Goal: Task Accomplishment & Management: Manage account settings

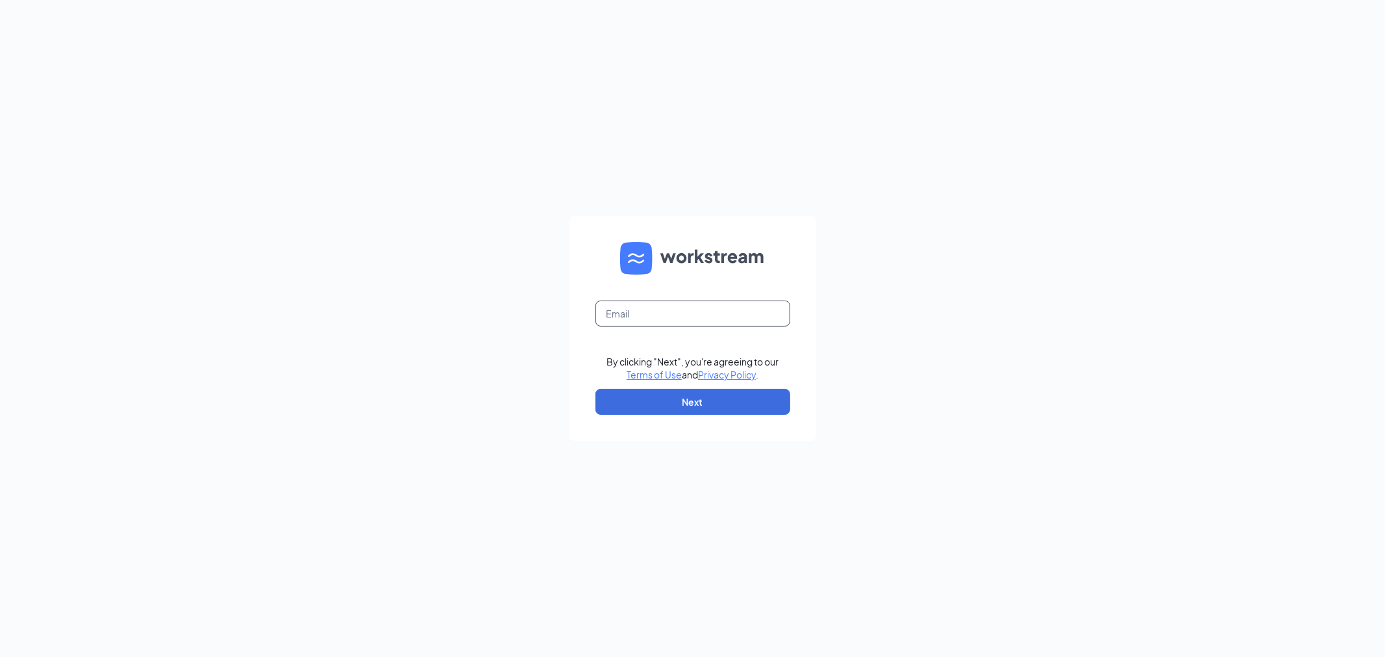
click at [684, 307] on input "text" at bounding box center [693, 314] width 195 height 26
type input "thomas.chan@chinalivesf.com"
click at [697, 401] on button "Next" at bounding box center [693, 402] width 195 height 26
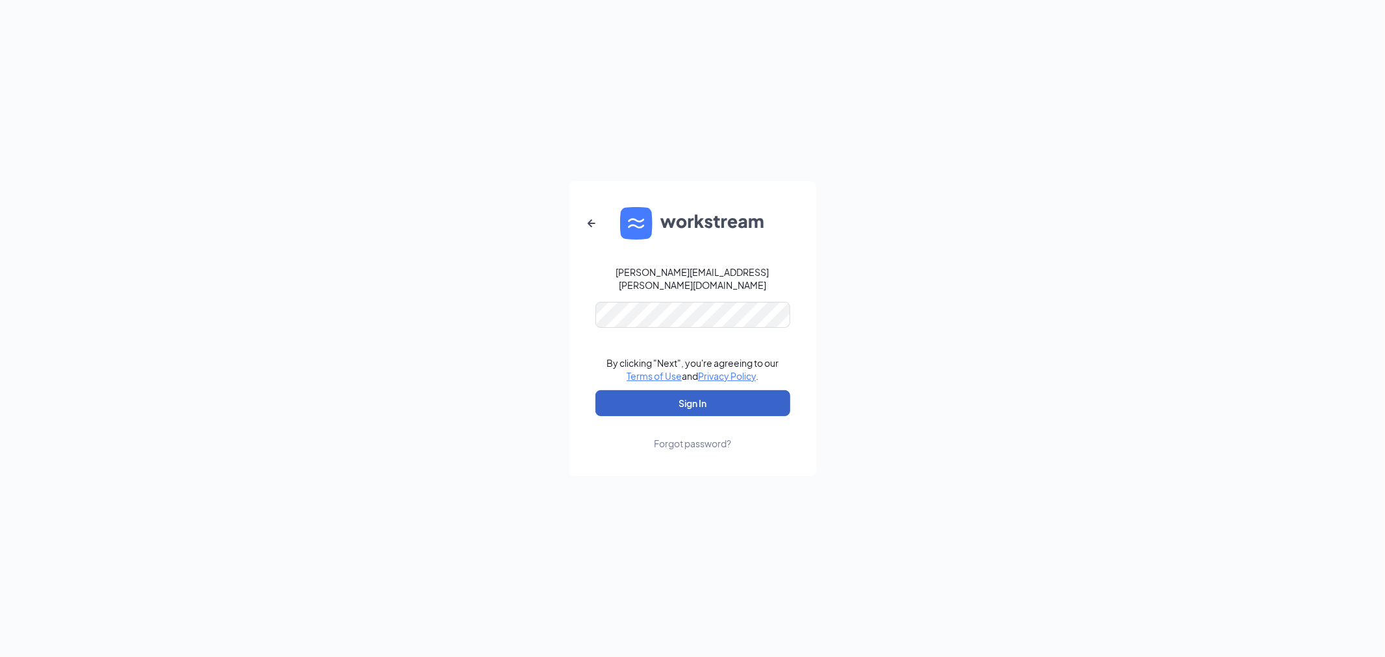
click at [689, 403] on button "Sign In" at bounding box center [693, 403] width 195 height 26
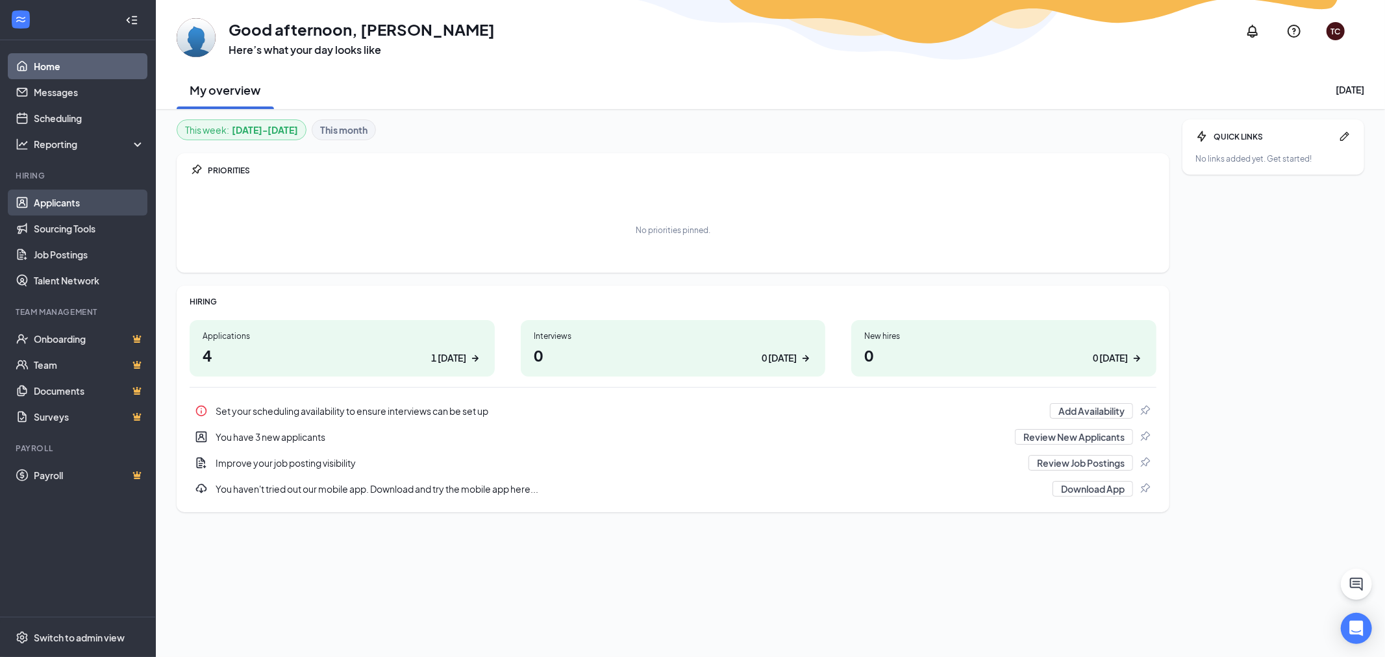
click at [61, 205] on link "Applicants" at bounding box center [89, 203] width 111 height 26
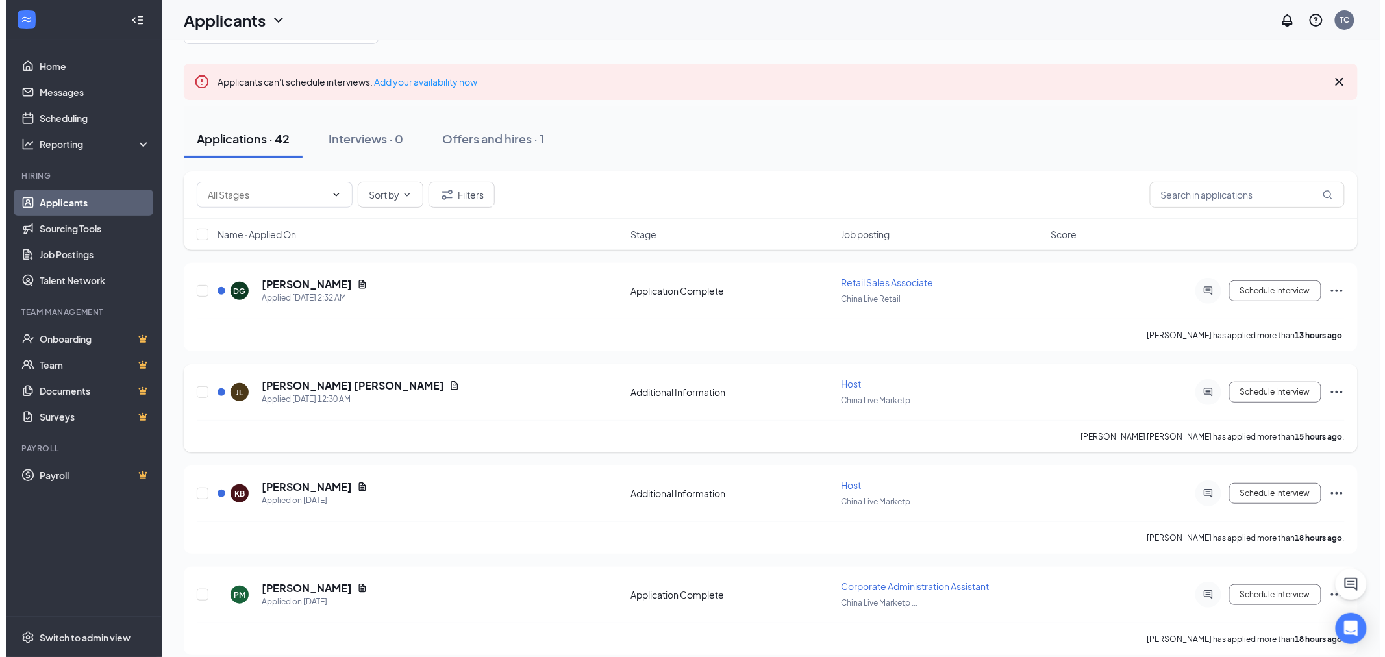
scroll to position [144, 0]
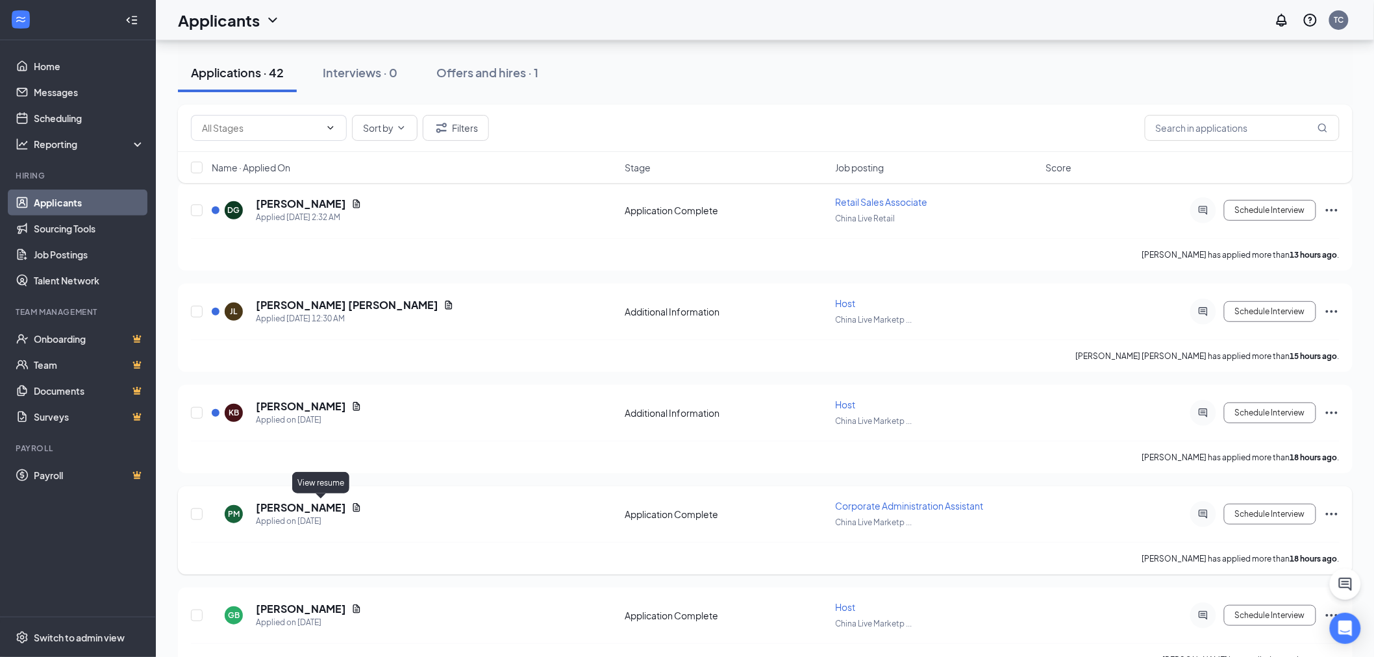
click at [351, 507] on icon "Document" at bounding box center [356, 508] width 10 height 10
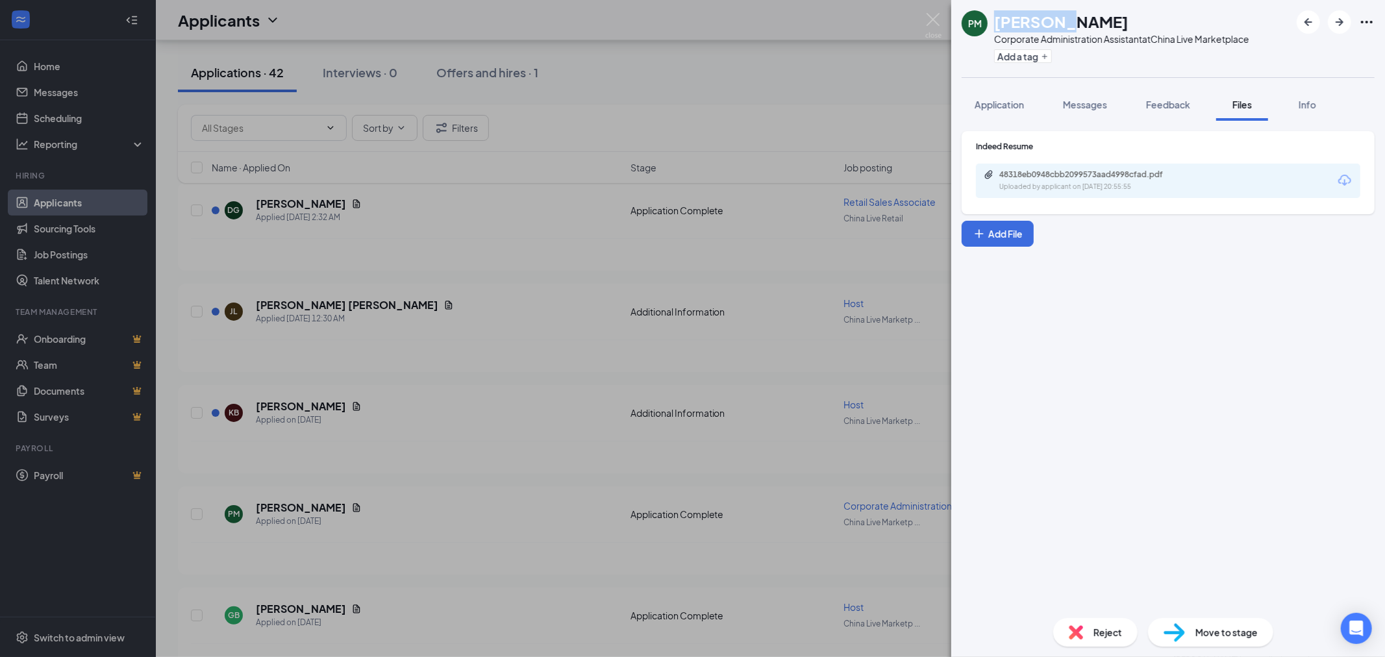
drag, startPoint x: 1131, startPoint y: 23, endPoint x: 996, endPoint y: 23, distance: 135.1
click at [996, 23] on div "[PERSON_NAME]" at bounding box center [1121, 21] width 255 height 22
copy h1 "[PERSON_NAME]"
click at [1345, 182] on icon "Download" at bounding box center [1344, 180] width 13 height 11
click at [1303, 20] on icon "ArrowLeftNew" at bounding box center [1309, 22] width 16 height 16
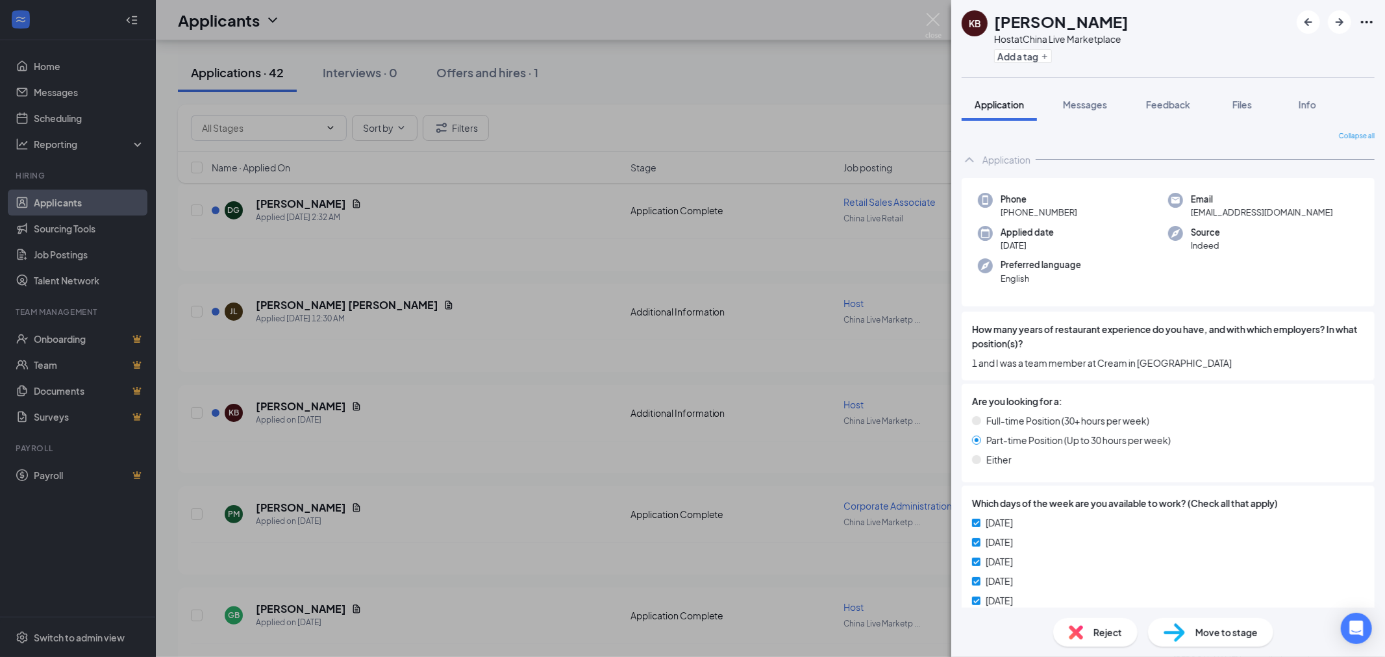
drag, startPoint x: 1115, startPoint y: 17, endPoint x: 999, endPoint y: 21, distance: 116.3
click at [999, 21] on div "[PERSON_NAME]" at bounding box center [1061, 21] width 134 height 22
copy h1 "[PERSON_NAME]"
click at [1242, 111] on button "Files" at bounding box center [1242, 104] width 52 height 32
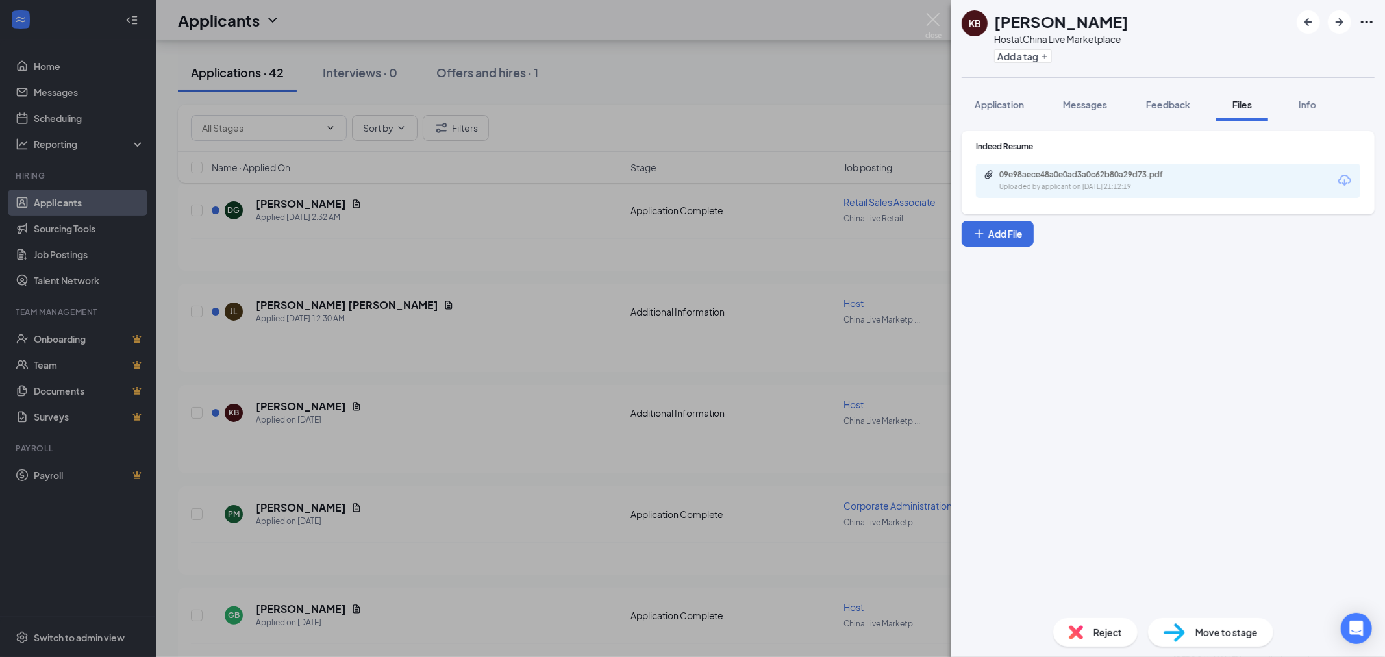
click at [1348, 185] on icon "Download" at bounding box center [1345, 181] width 16 height 16
